Goal: Task Accomplishment & Management: Use online tool/utility

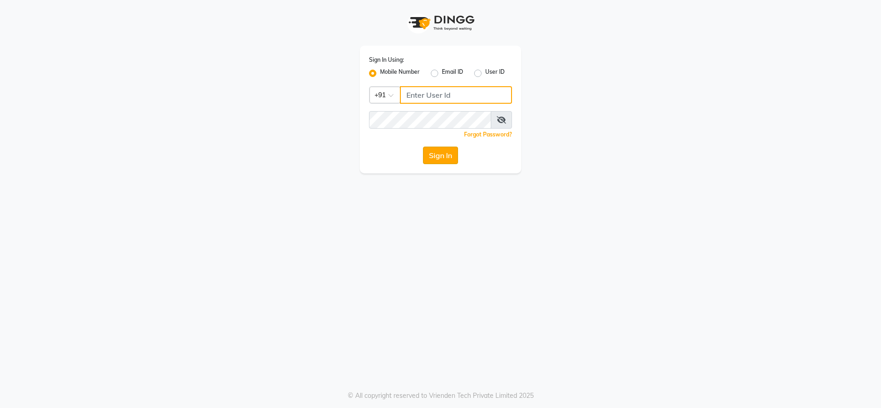
type input "9987140437"
click at [441, 161] on button "Sign In" at bounding box center [440, 156] width 35 height 18
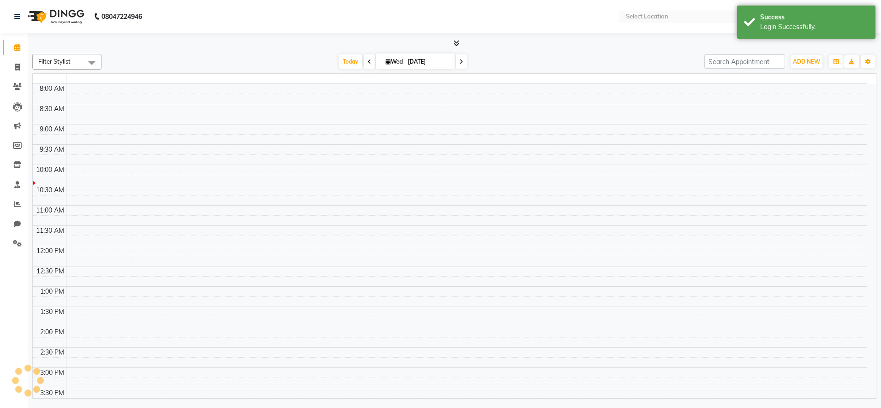
select select "en"
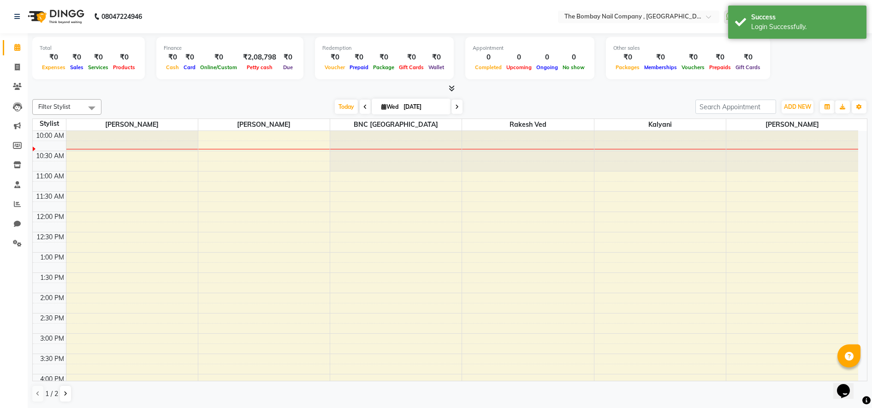
click at [364, 108] on icon at bounding box center [366, 107] width 4 height 6
type input "02-09-2025"
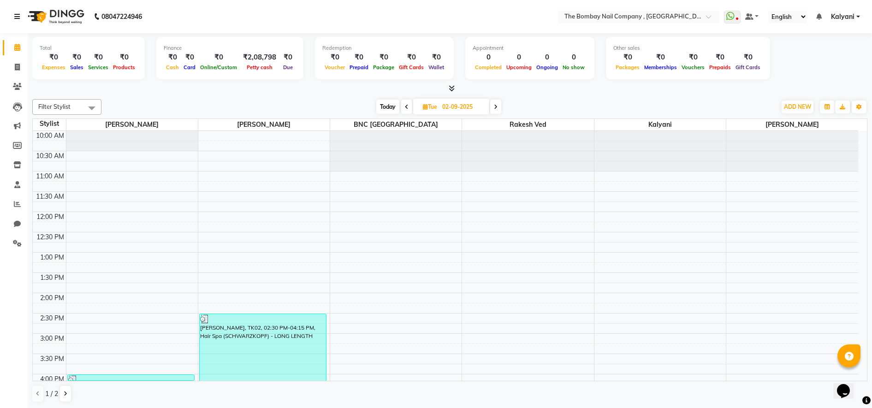
click at [16, 15] on icon at bounding box center [17, 16] width 6 height 6
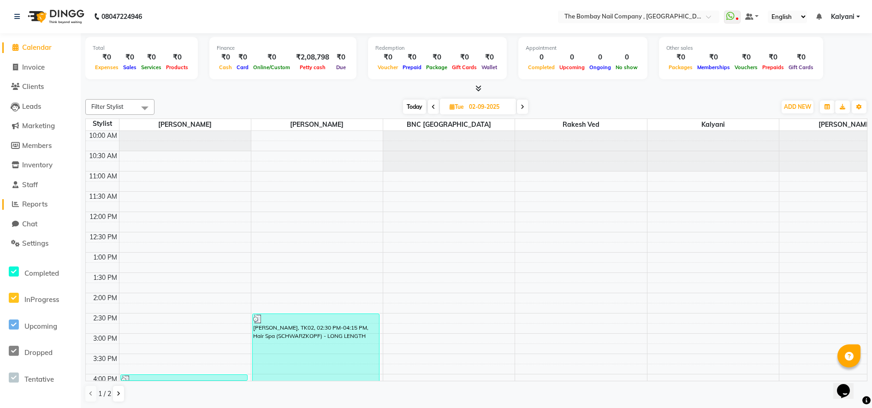
click at [34, 204] on span "Reports" at bounding box center [34, 204] width 25 height 9
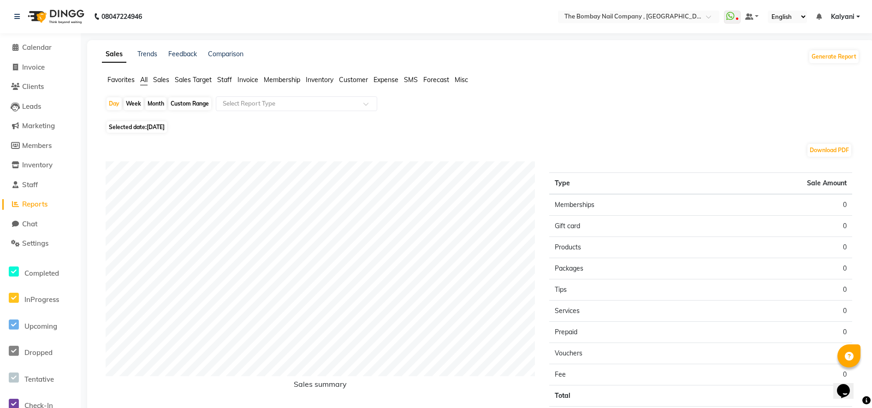
click at [165, 129] on span "[DATE]" at bounding box center [156, 127] width 18 height 7
select select "9"
select select "2025"
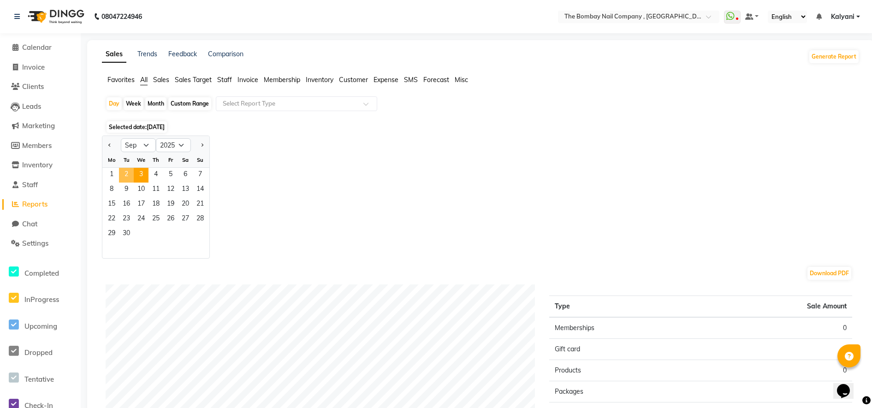
click at [127, 168] on span "2" at bounding box center [126, 175] width 15 height 15
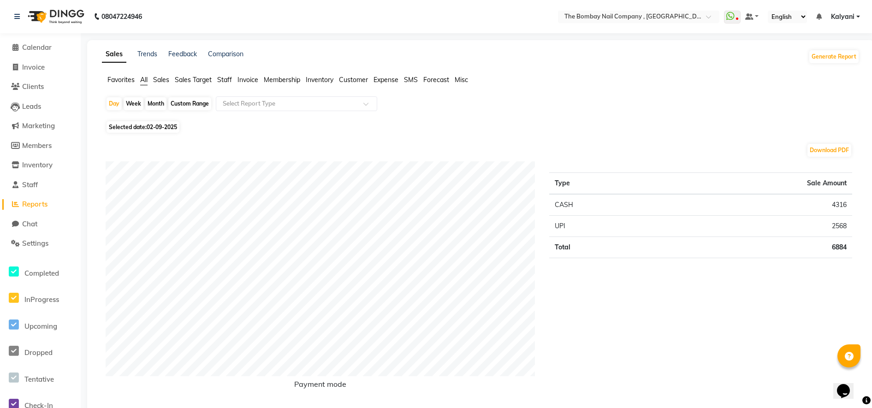
click at [839, 199] on td "4316" at bounding box center [756, 205] width 191 height 22
copy td "4316"
click at [842, 225] on td "2568" at bounding box center [756, 226] width 191 height 21
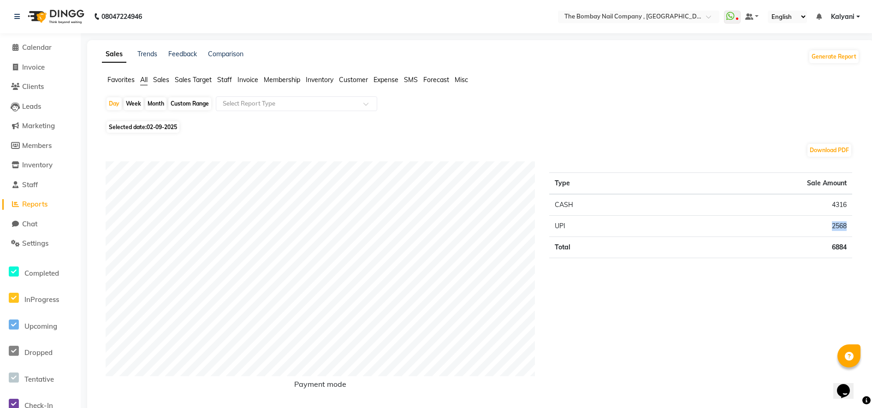
copy td "2568"
click at [823, 281] on div "Type Sale Amount CASH 4316 UPI 2568 Total 6884" at bounding box center [701, 282] width 317 height 242
